Goal: Task Accomplishment & Management: Complete application form

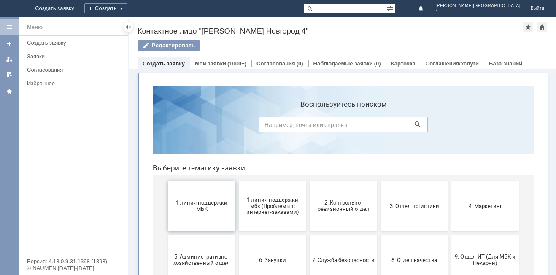
click at [199, 211] on span "1 линия поддержки МБК" at bounding box center [202, 206] width 62 height 13
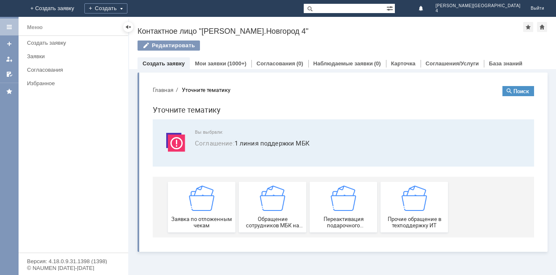
click at [199, 211] on div "Заявка по отложенным чекам" at bounding box center [202, 207] width 62 height 43
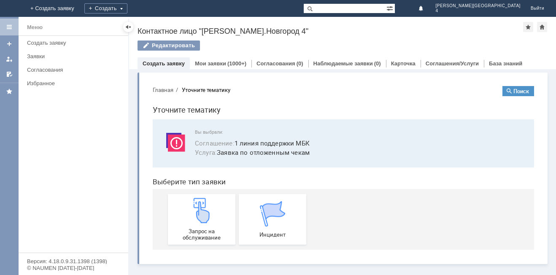
click at [199, 211] on img at bounding box center [201, 210] width 25 height 25
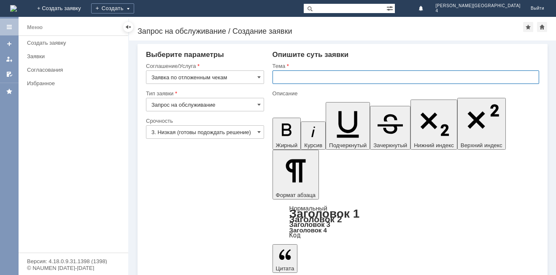
click at [314, 75] on input "text" at bounding box center [406, 78] width 267 height 14
type input "отл.чек"
drag, startPoint x: 573, startPoint y: 2127, endPoint x: 312, endPoint y: 2027, distance: 279.7
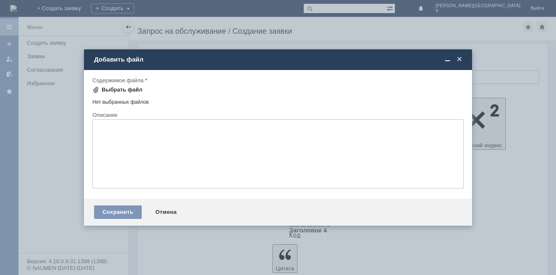
click at [116, 85] on div "Выбрать файл" at bounding box center [117, 90] width 50 height 10
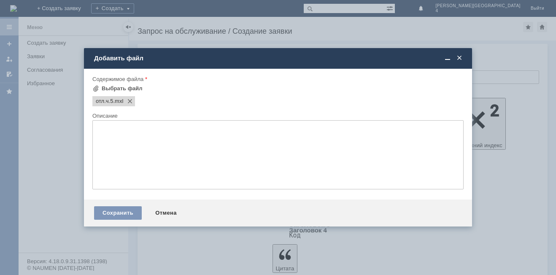
click at [112, 138] on textarea at bounding box center [278, 154] width 372 height 69
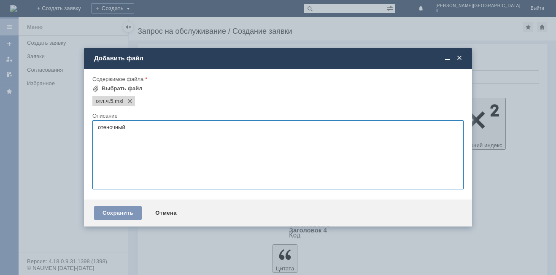
click at [118, 130] on textarea "отеночный" at bounding box center [278, 154] width 372 height 69
click at [138, 127] on textarea "отеночнный" at bounding box center [278, 154] width 372 height 69
type textarea "отенночный бальзам для волос 4 шт."
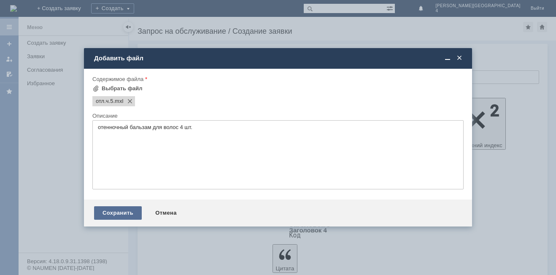
click at [119, 215] on div "Сохранить" at bounding box center [118, 213] width 48 height 14
